Goal: Task Accomplishment & Management: Complete application form

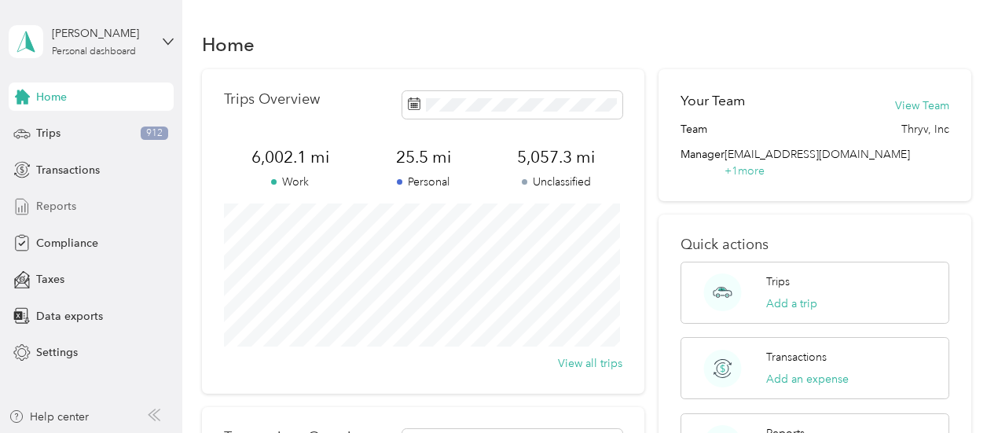
click at [68, 205] on span "Reports" at bounding box center [56, 206] width 40 height 16
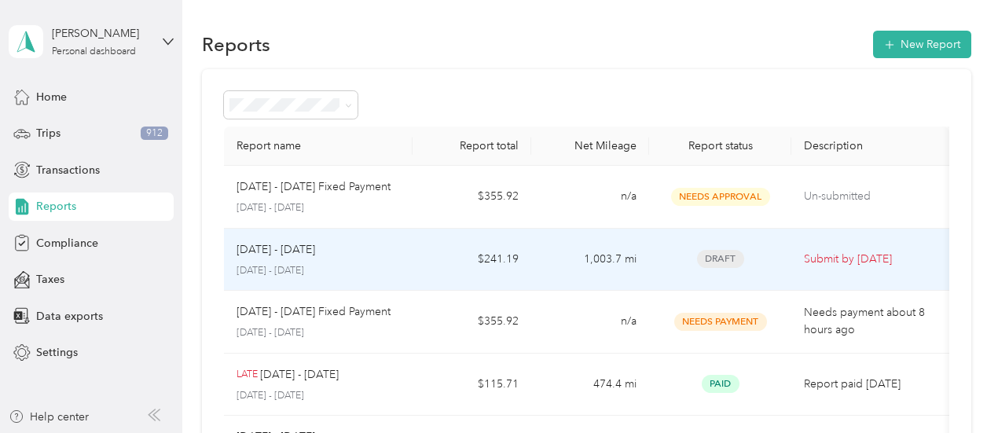
click at [869, 257] on p "Submit by [DATE]" at bounding box center [870, 259] width 133 height 17
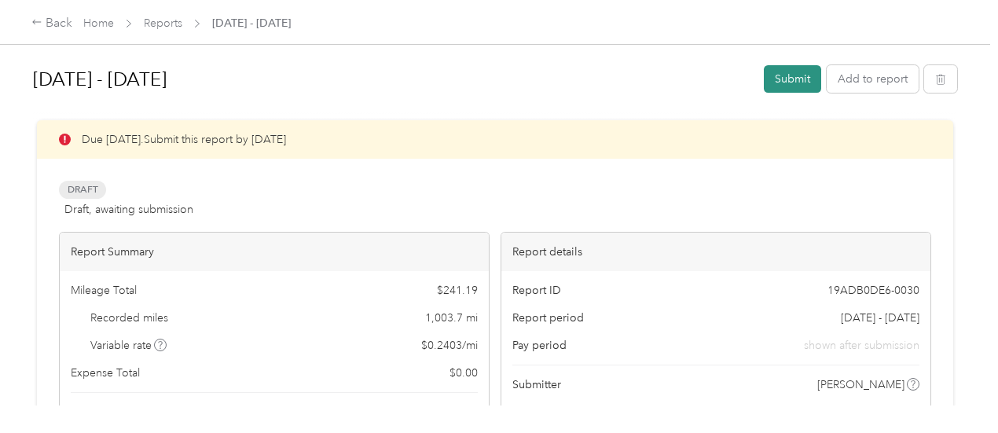
click at [787, 78] on button "Submit" at bounding box center [792, 78] width 57 height 27
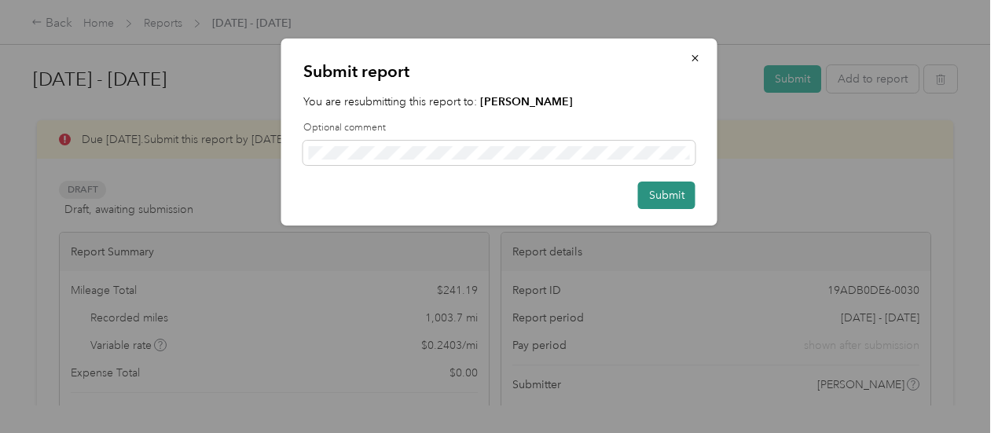
click at [663, 197] on button "Submit" at bounding box center [666, 194] width 57 height 27
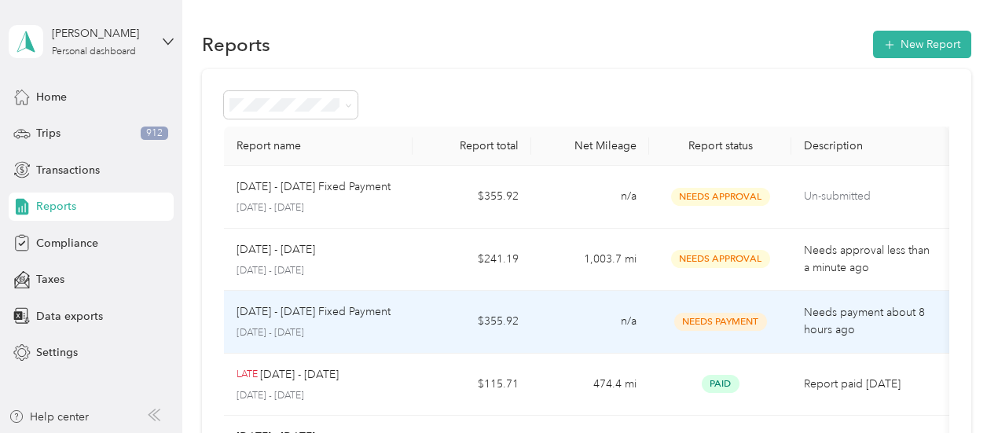
click at [749, 321] on span "Needs Payment" at bounding box center [720, 322] width 93 height 18
